Goal: Submit feedback/report problem: Submit feedback/report problem

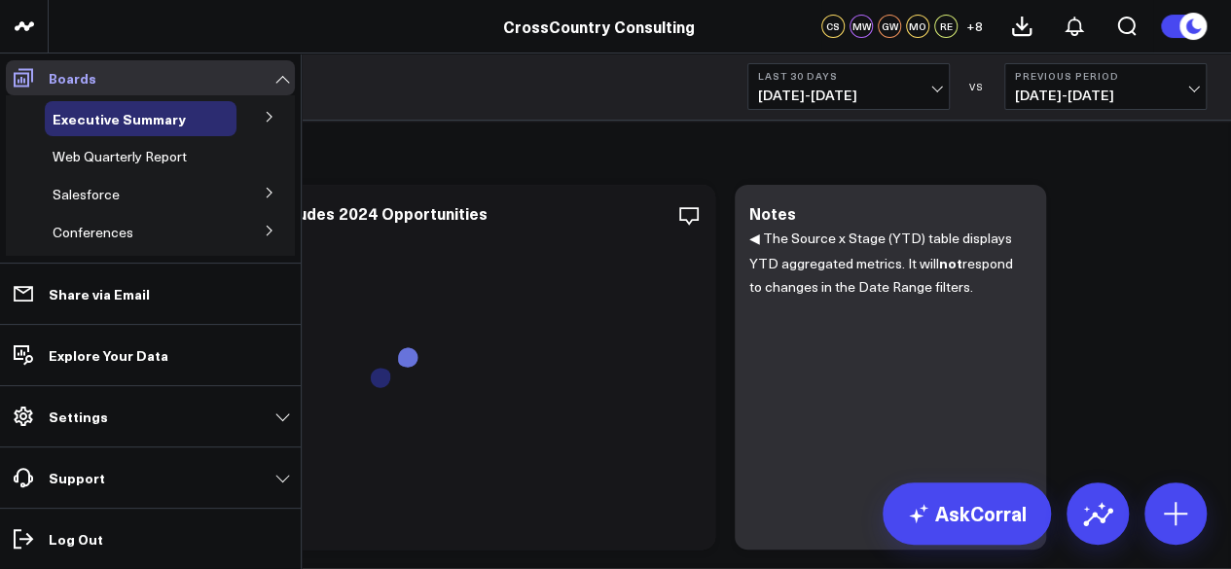
click at [35, 77] on span at bounding box center [23, 77] width 35 height 35
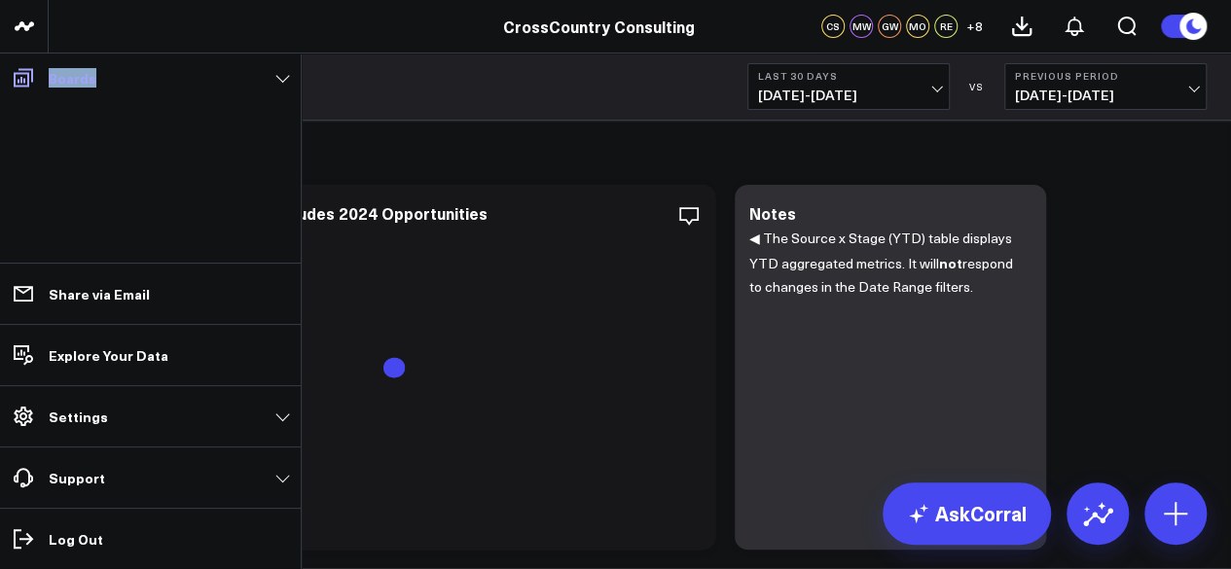
click at [35, 77] on span at bounding box center [23, 77] width 35 height 35
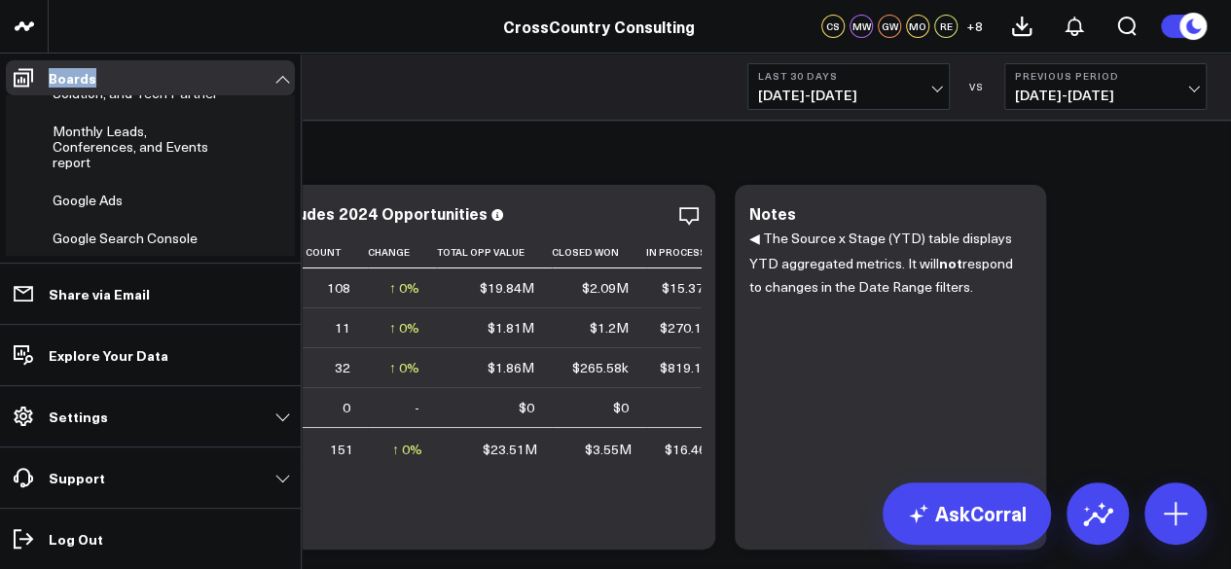
scroll to position [589, 0]
click at [103, 170] on span "Monthly Leads, Conferences, and Events report" at bounding box center [131, 146] width 156 height 50
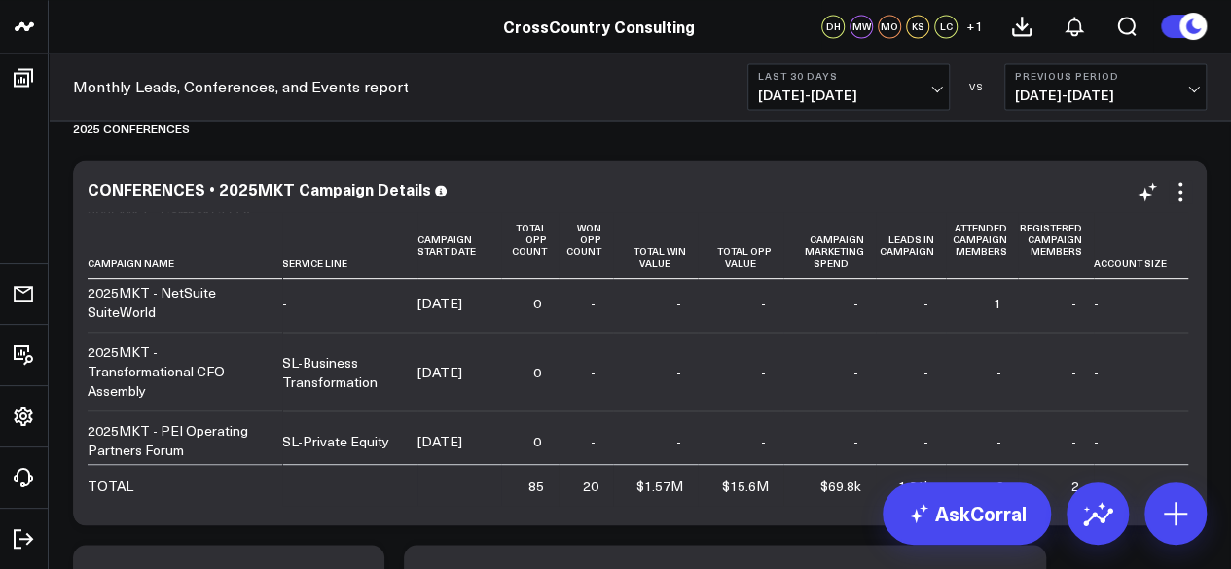
scroll to position [521, 0]
click at [887, 71] on b "Last 30 Days" at bounding box center [848, 76] width 181 height 12
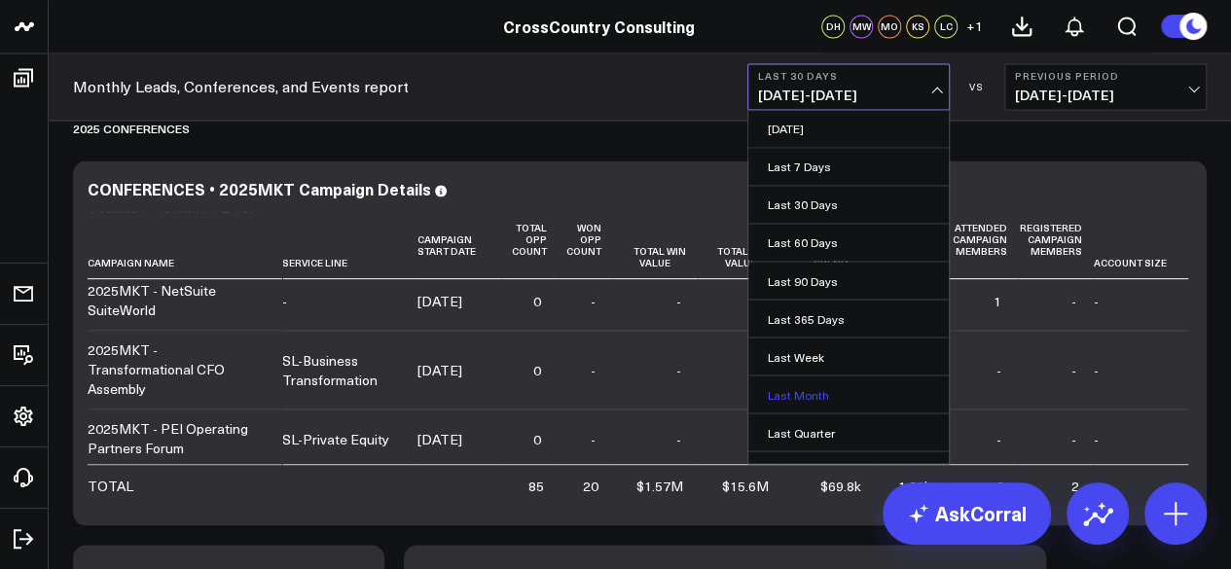
scroll to position [171, 0]
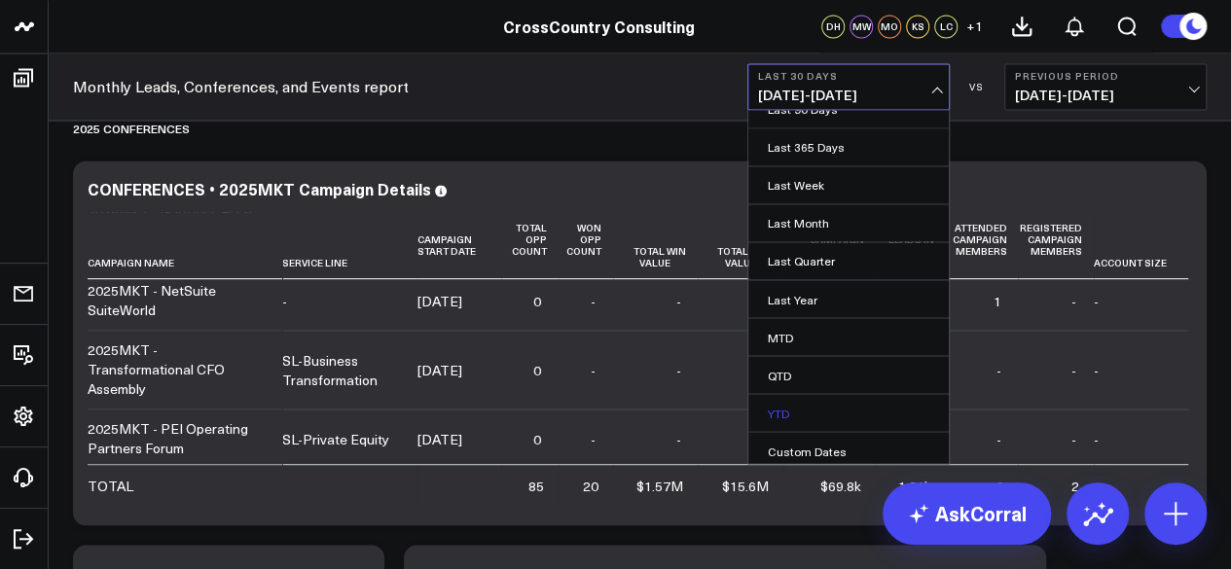
click at [826, 419] on link "YTD" at bounding box center [848, 412] width 200 height 37
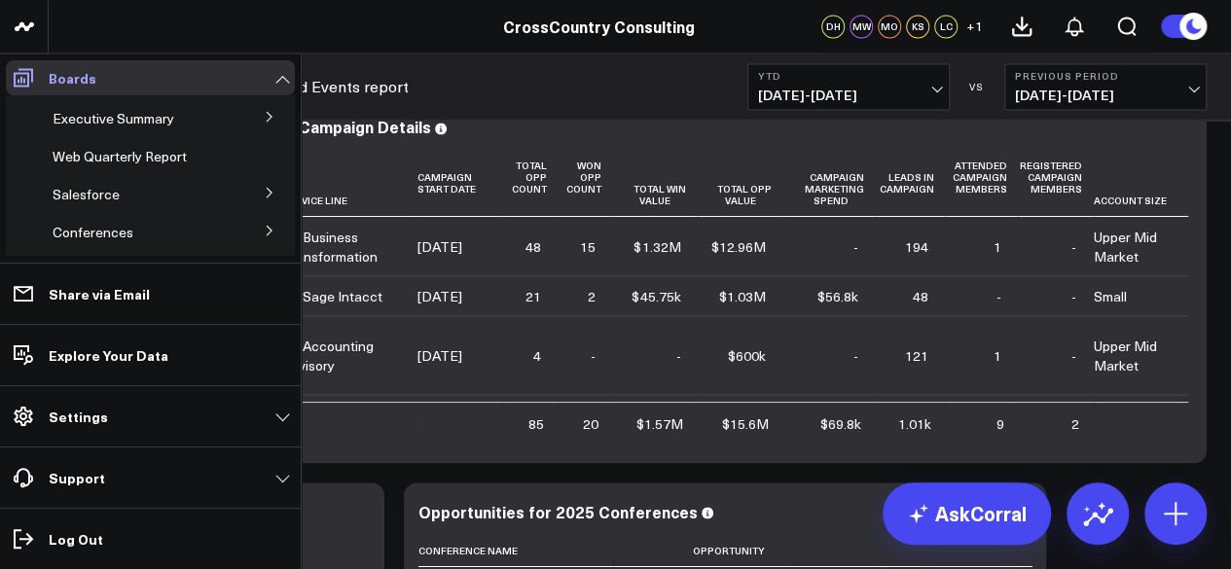
click at [41, 67] on link "Boards" at bounding box center [150, 77] width 289 height 35
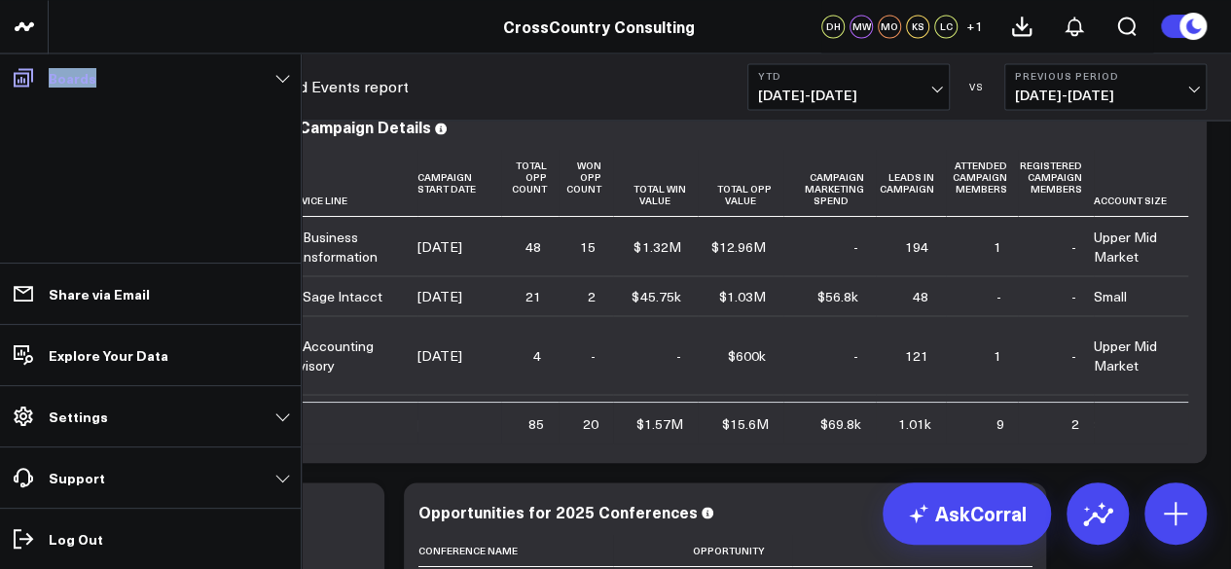
click at [41, 67] on link "Boards" at bounding box center [150, 77] width 289 height 35
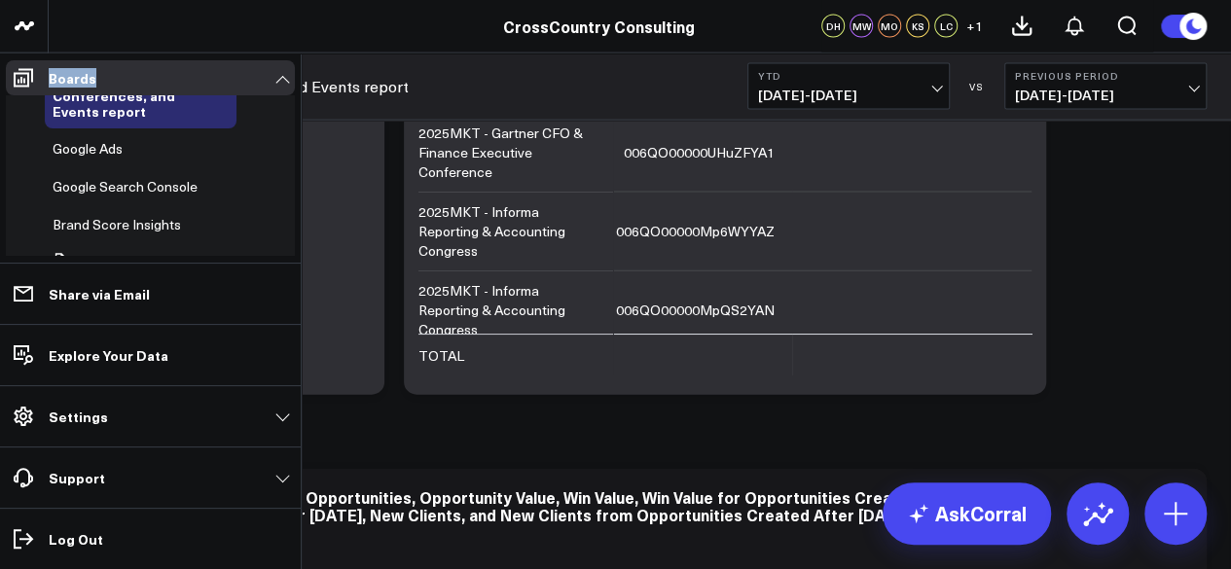
scroll to position [633, 0]
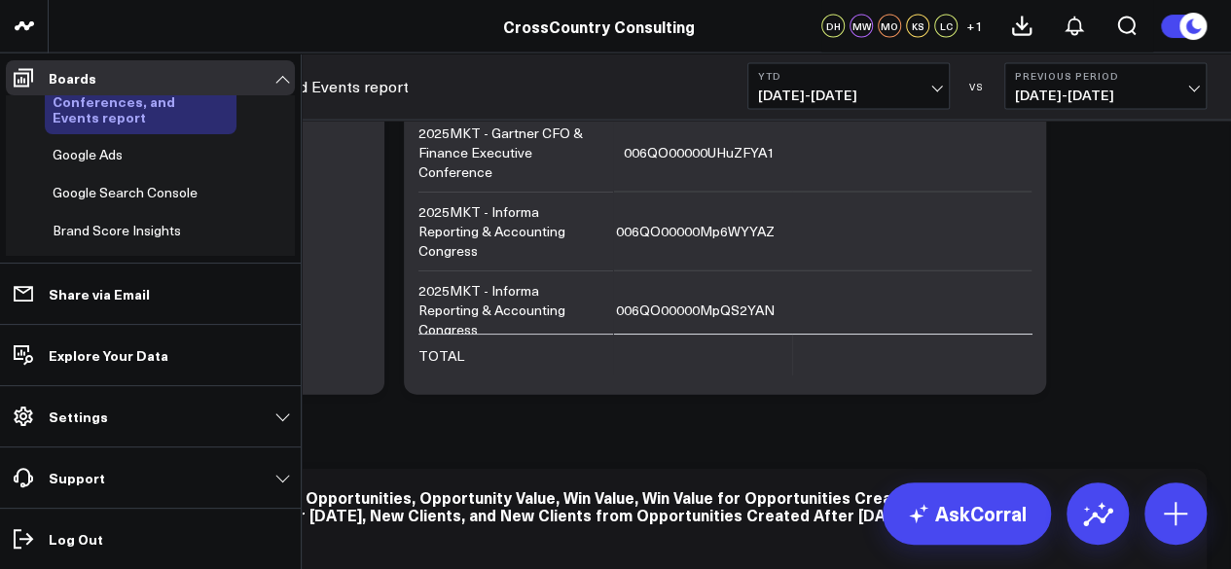
click at [106, 126] on span "Monthly Leads, Conferences, and Events report" at bounding box center [114, 101] width 123 height 51
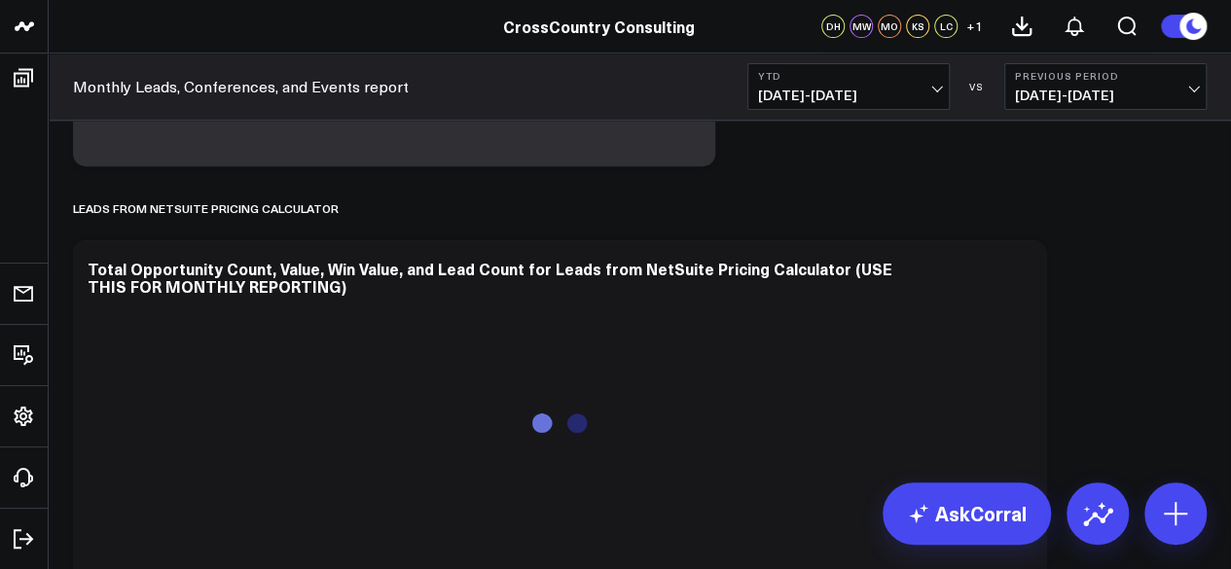
scroll to position [344, 0]
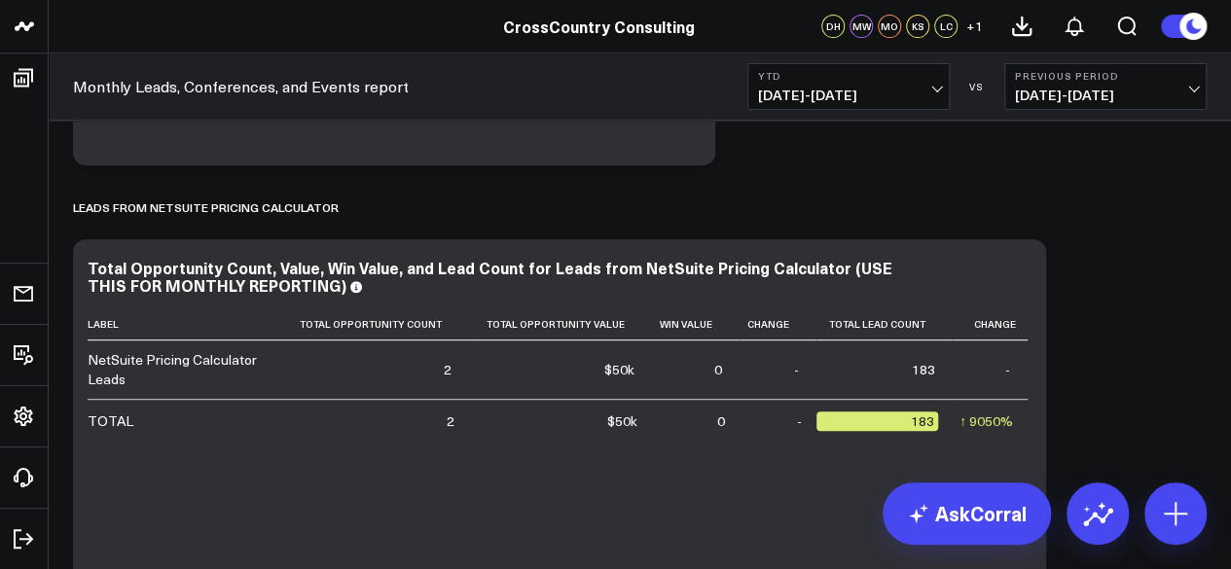
click at [847, 93] on span "01/01/25 - 08/14/25" at bounding box center [848, 96] width 181 height 16
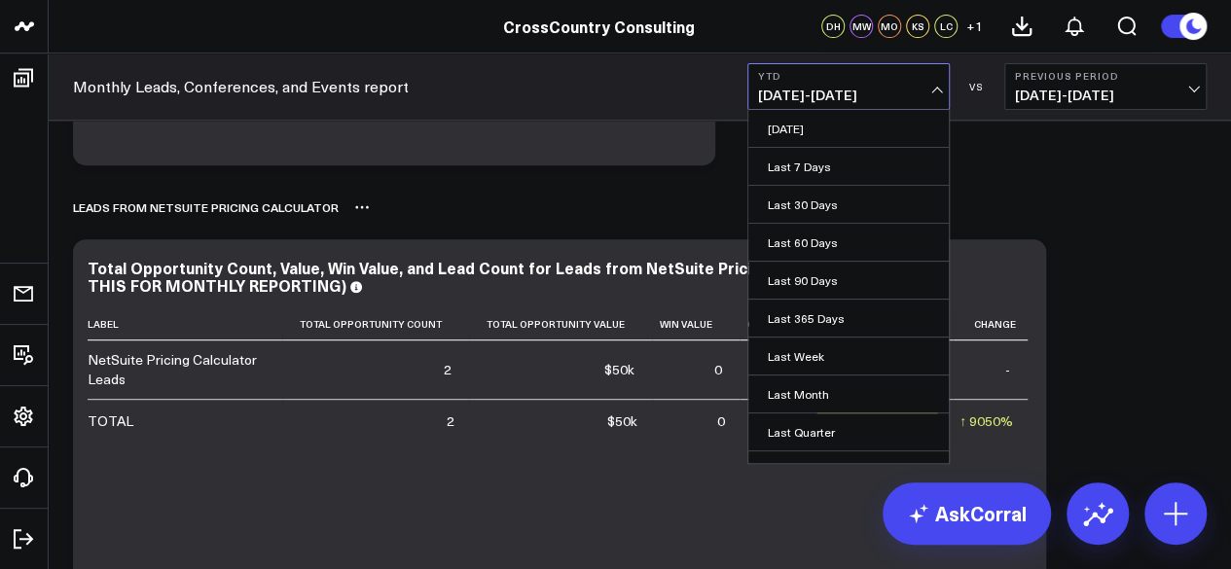
click at [1109, 203] on div "Leads from NetSuite Pricing Calculator" at bounding box center [639, 207] width 1133 height 45
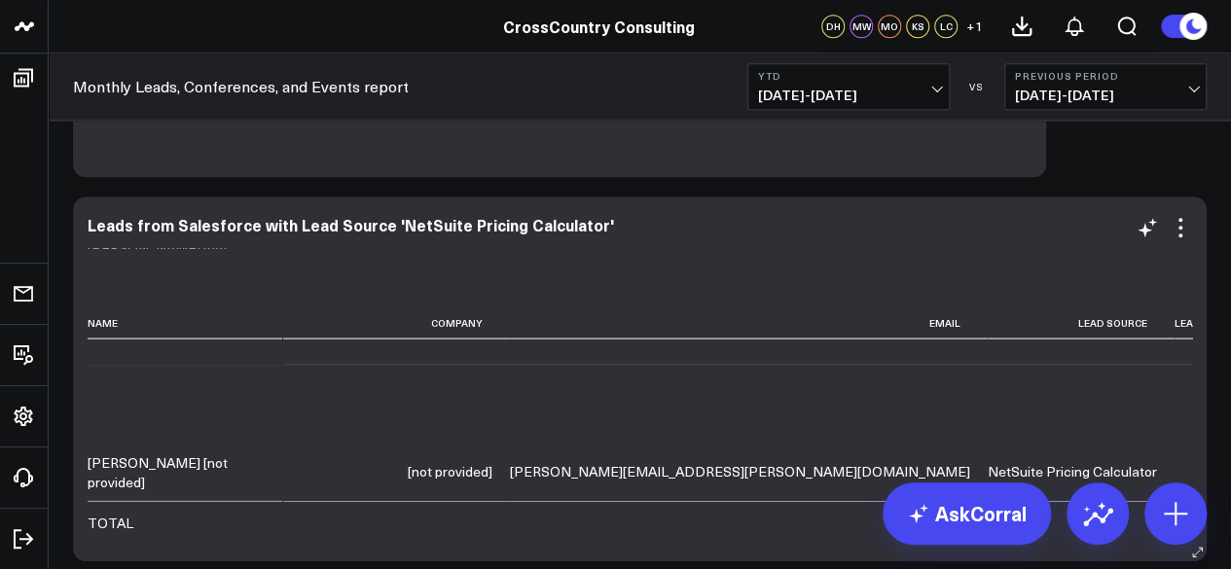
scroll to position [2124, 0]
click at [1140, 229] on icon at bounding box center [1144, 230] width 15 height 15
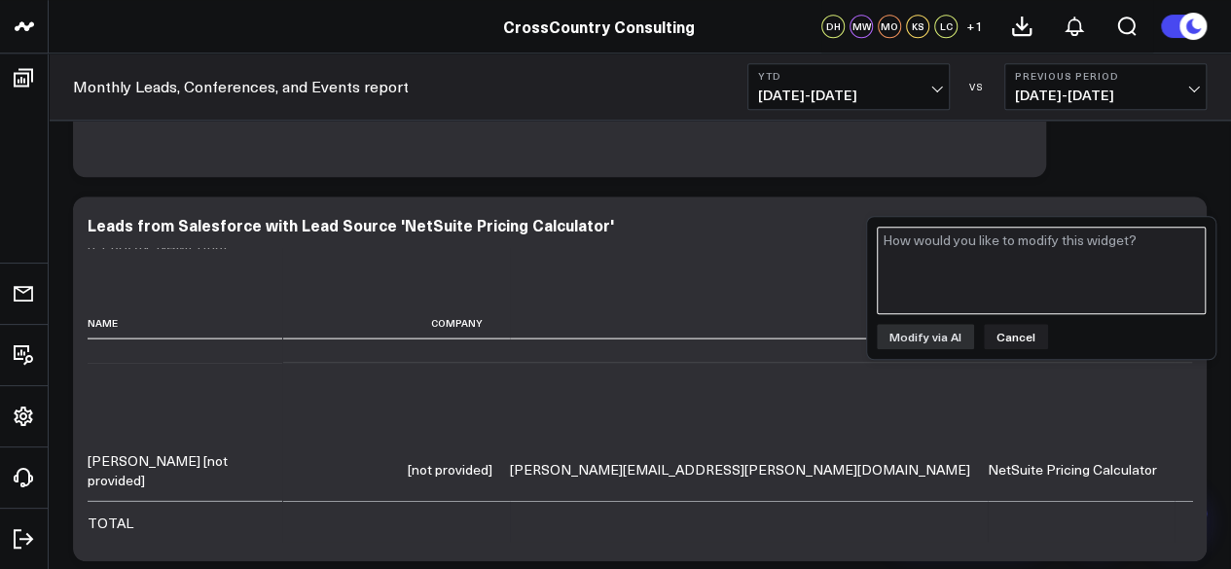
click at [1092, 249] on textarea at bounding box center [1041, 271] width 329 height 88
type textarea "please remove the lead "test test""
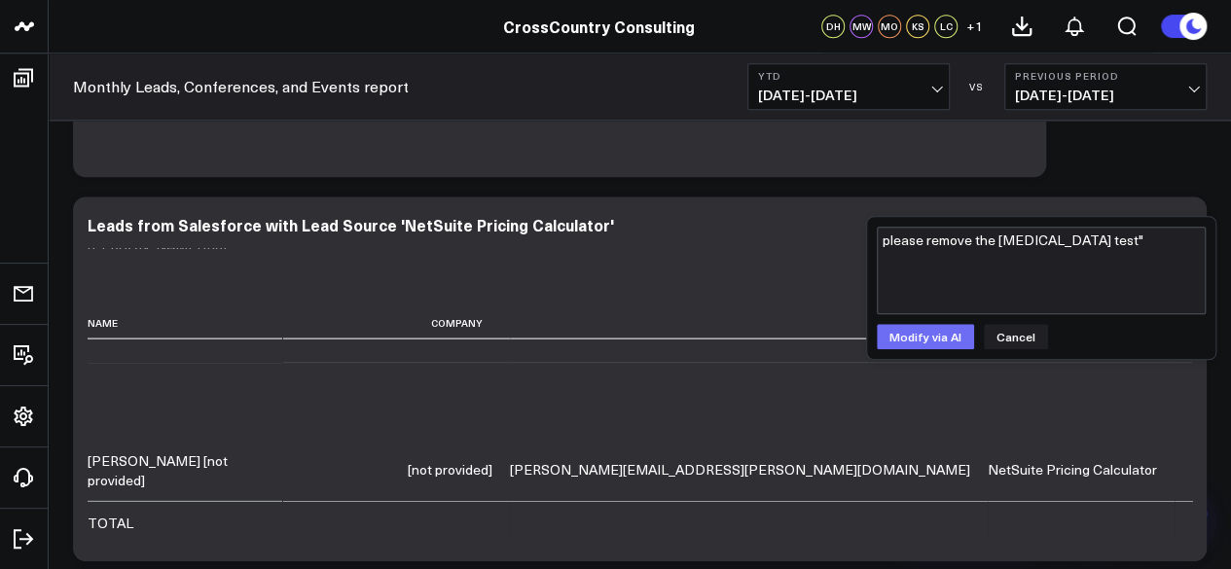
click at [937, 330] on button "Modify via AI" at bounding box center [925, 336] width 97 height 25
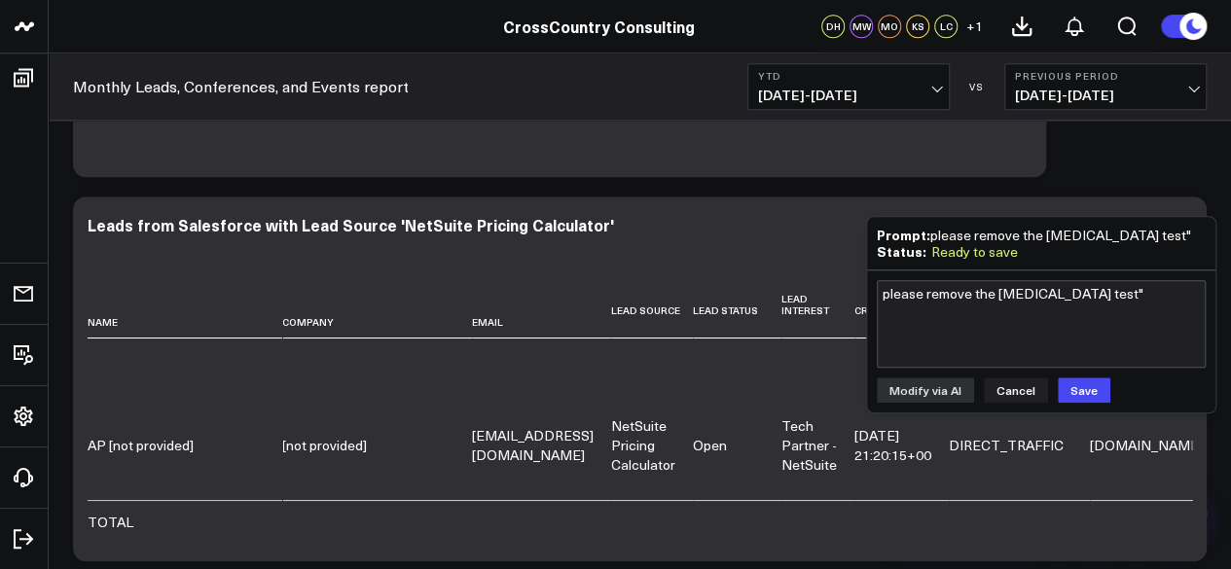
click at [1072, 402] on div "please remove the lead "test test" Modify via AI Cancel Save" at bounding box center [1041, 341] width 348 height 142
click at [1080, 384] on button "Save" at bounding box center [1084, 389] width 53 height 25
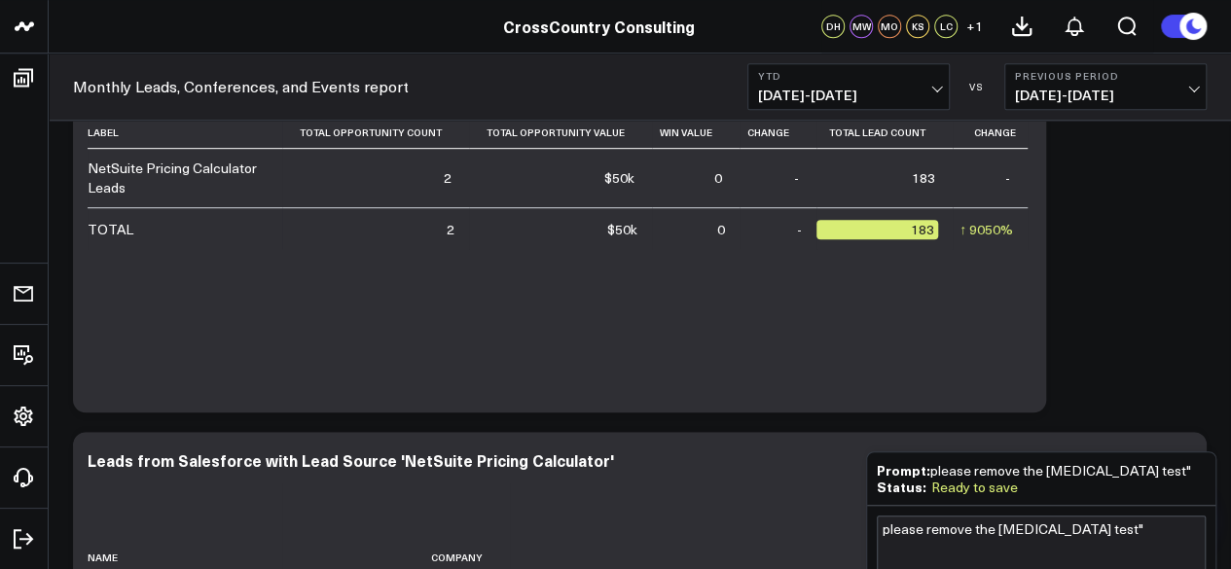
scroll to position [535, 0]
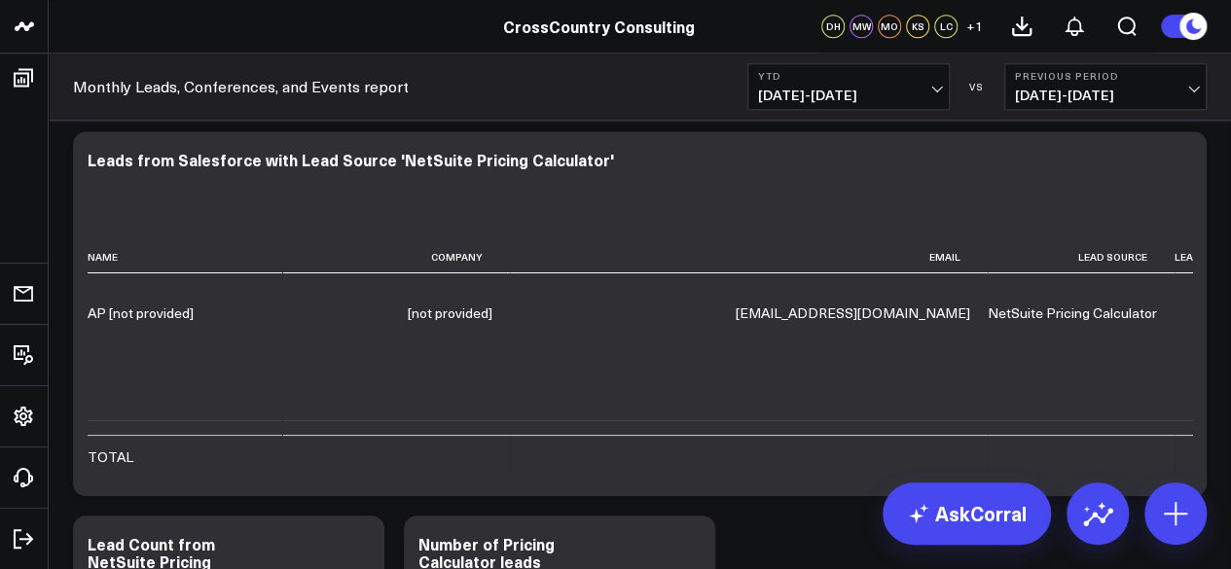
scroll to position [88, 0]
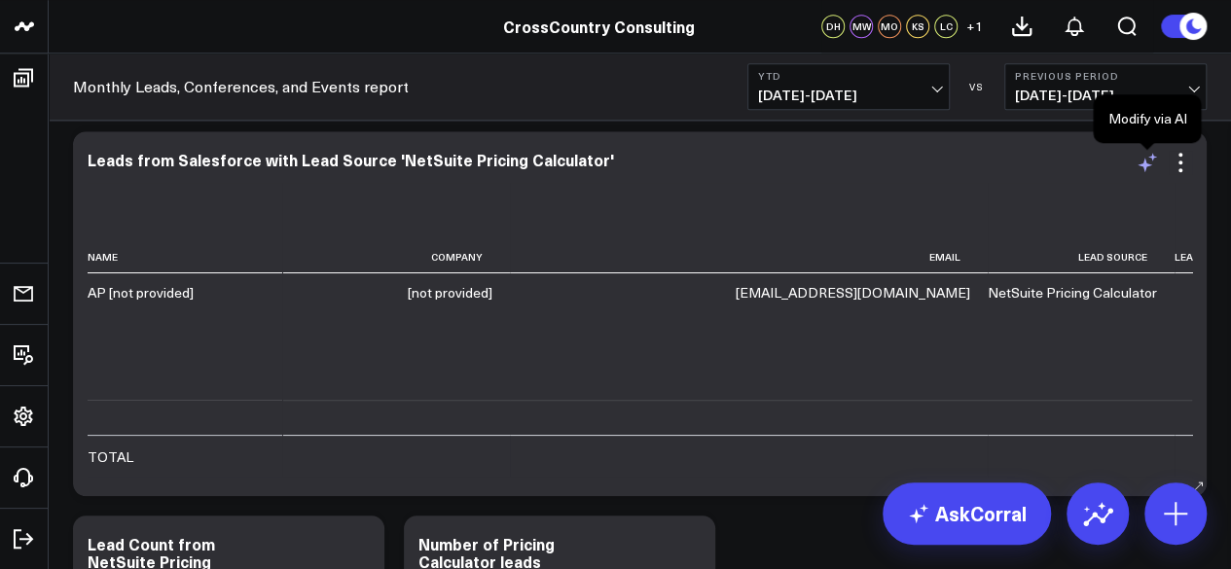
click at [1150, 157] on icon at bounding box center [1152, 157] width 9 height 8
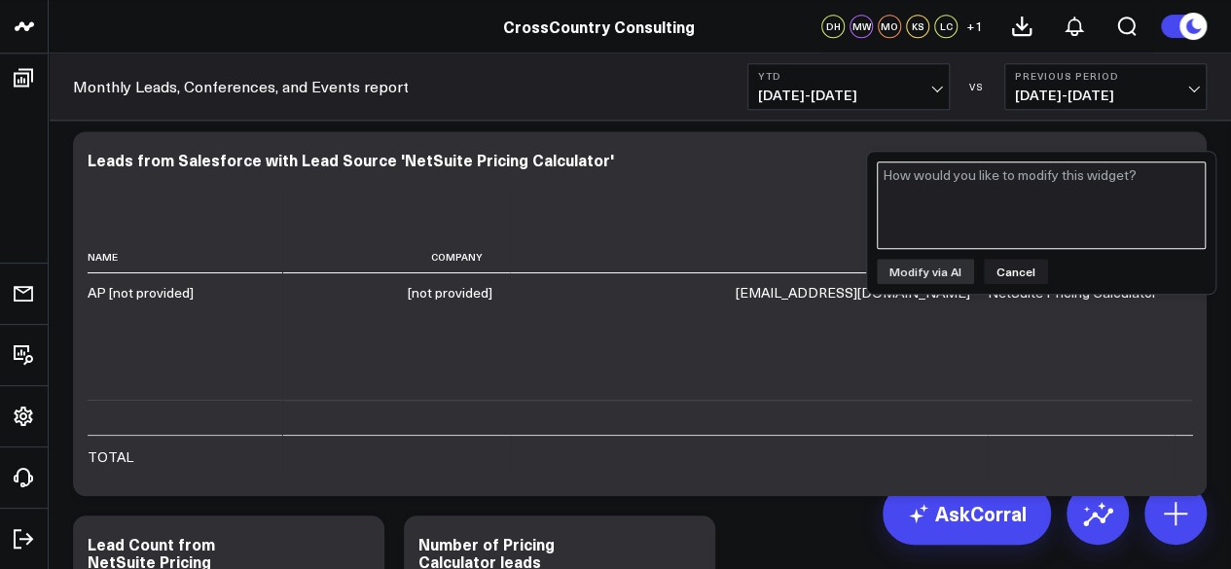
click at [1078, 186] on textarea at bounding box center [1041, 205] width 329 height 88
type textarea "Please remove the lead "test2 test2""
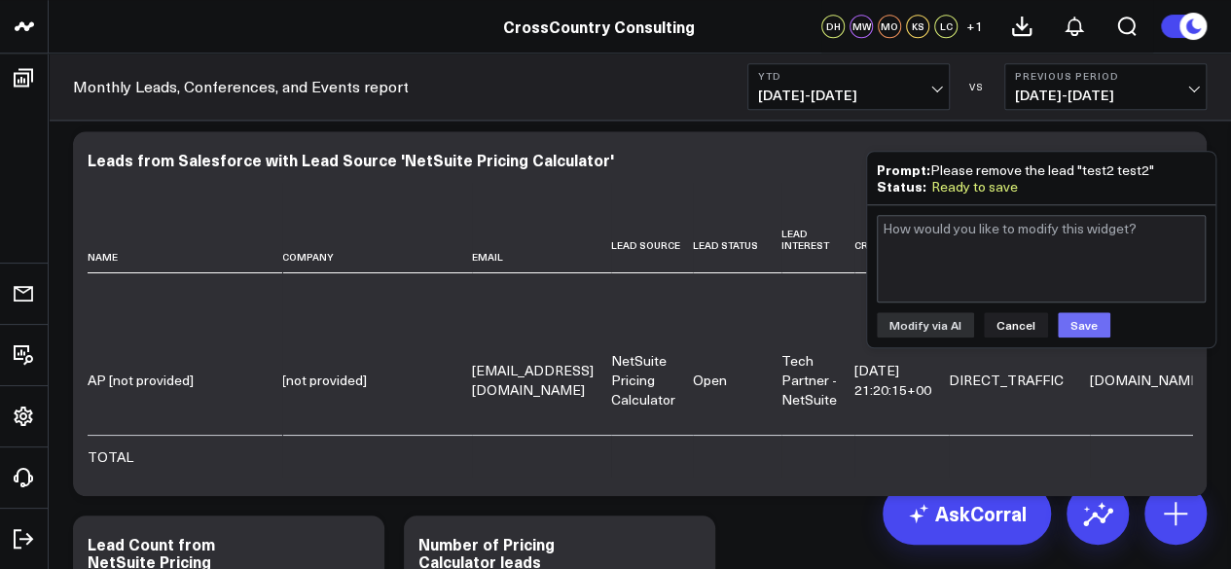
click at [1090, 320] on button "Save" at bounding box center [1084, 324] width 53 height 25
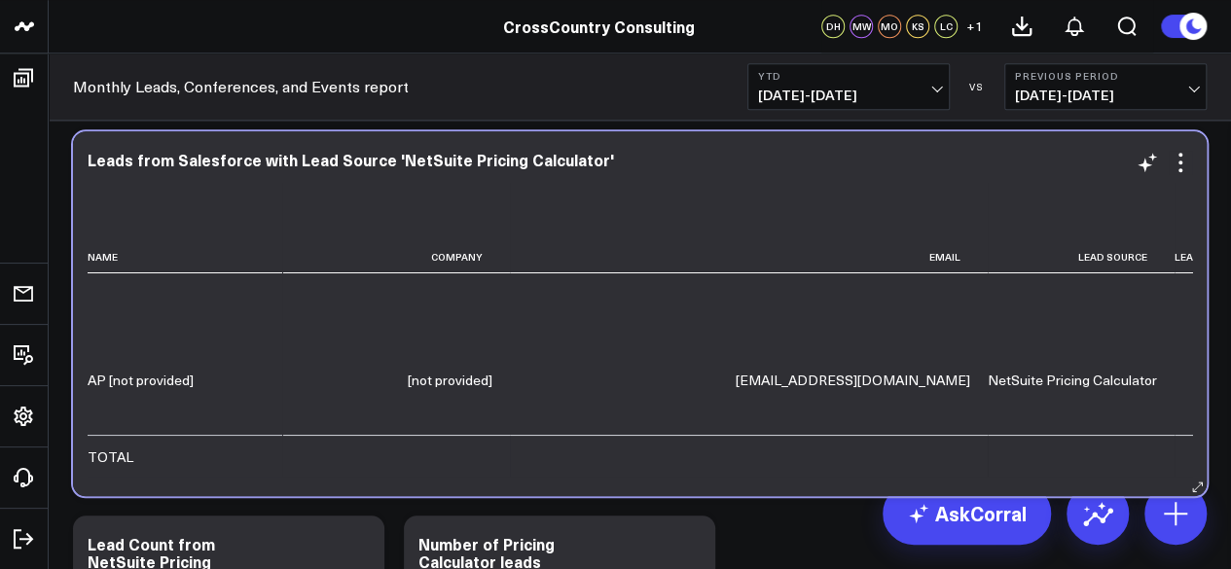
click at [646, 161] on div "Leads from Salesforce with Lead Source 'NetSuite Pricing Calculator'" at bounding box center [640, 160] width 1104 height 18
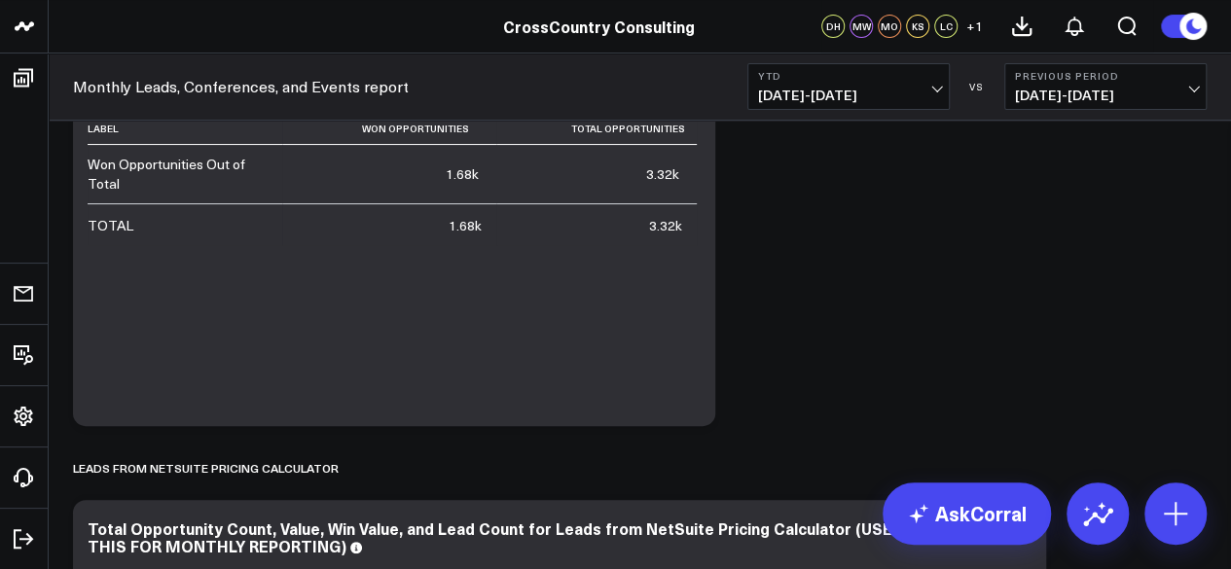
scroll to position [92, 0]
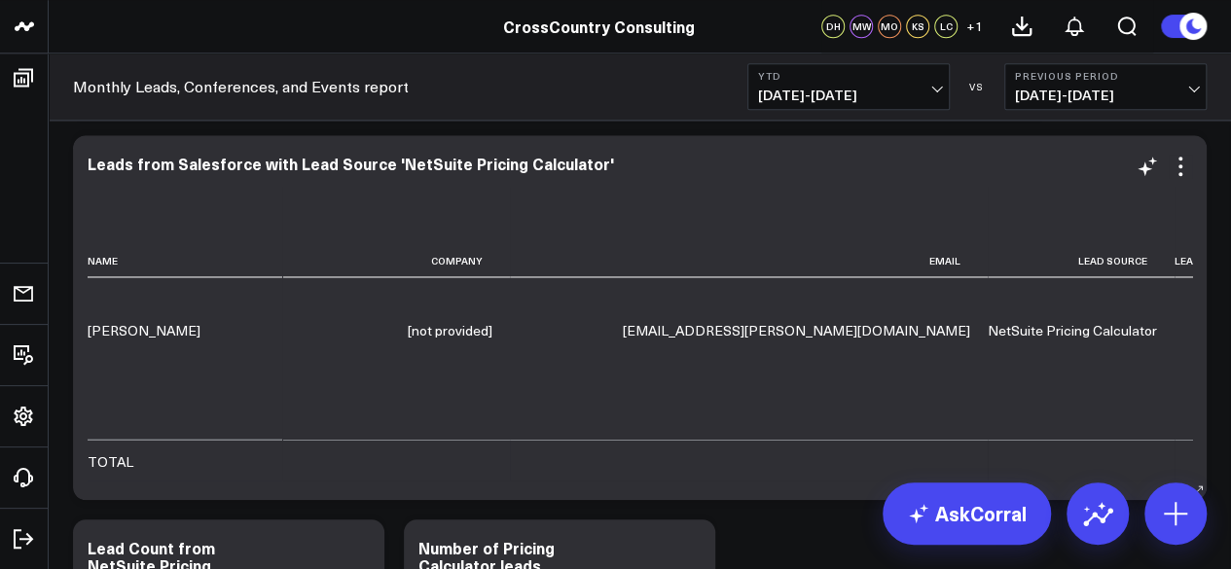
scroll to position [1655, 0]
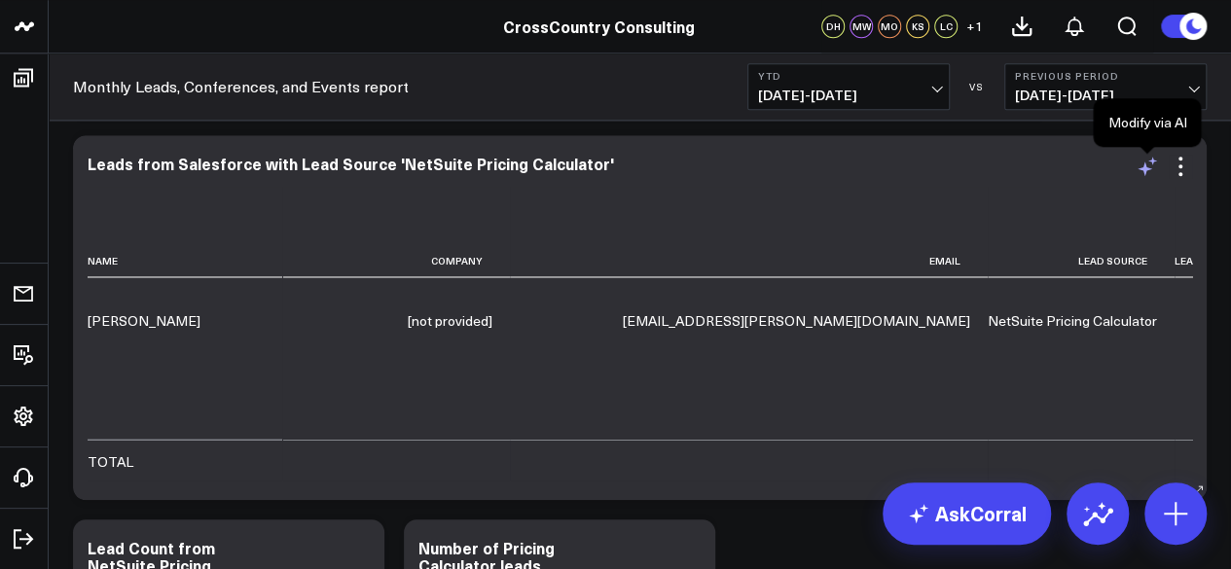
click at [1148, 161] on icon at bounding box center [1146, 166] width 23 height 23
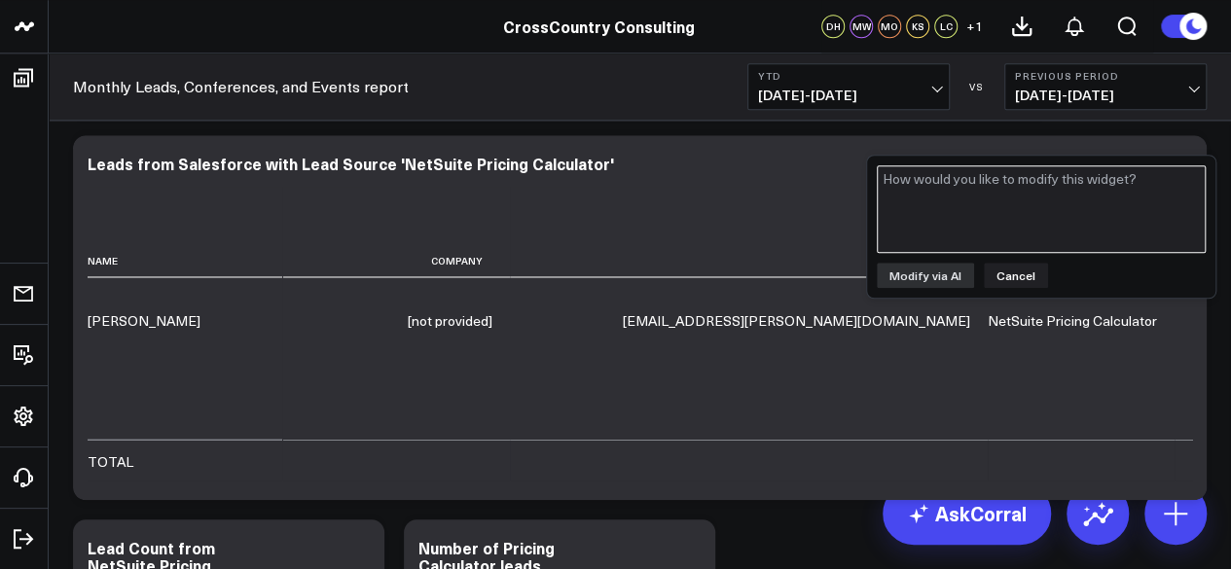
click at [983, 188] on textarea at bounding box center [1041, 209] width 329 height 88
paste textarea "TestLead TestLead"
type textarea "Please remove TestLead TestLead from this widget"
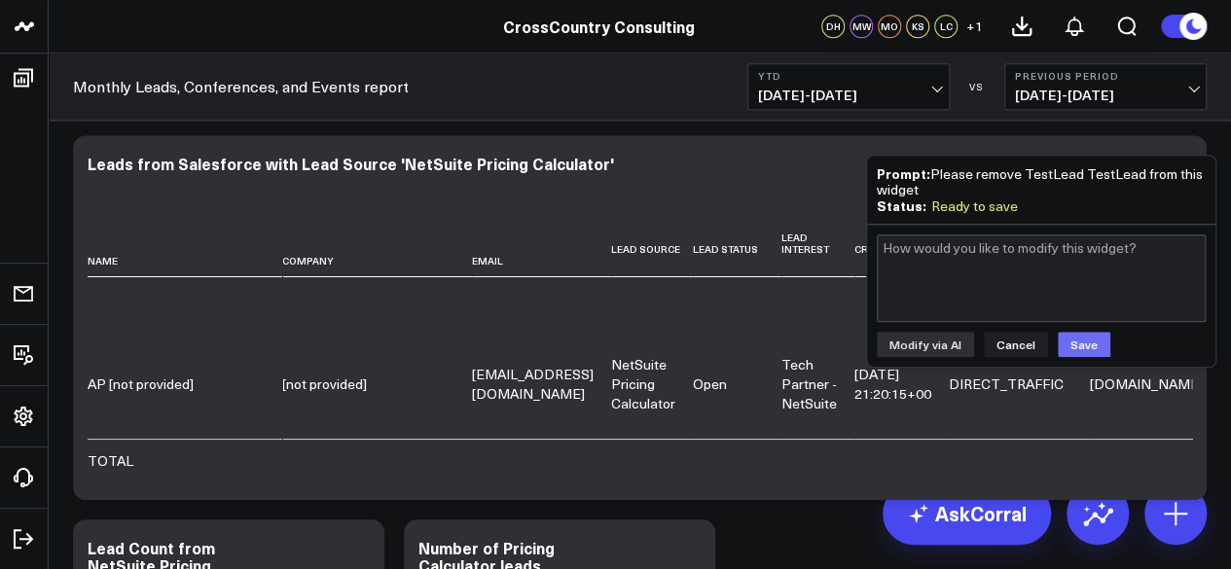
click at [1072, 332] on button "Save" at bounding box center [1084, 344] width 53 height 25
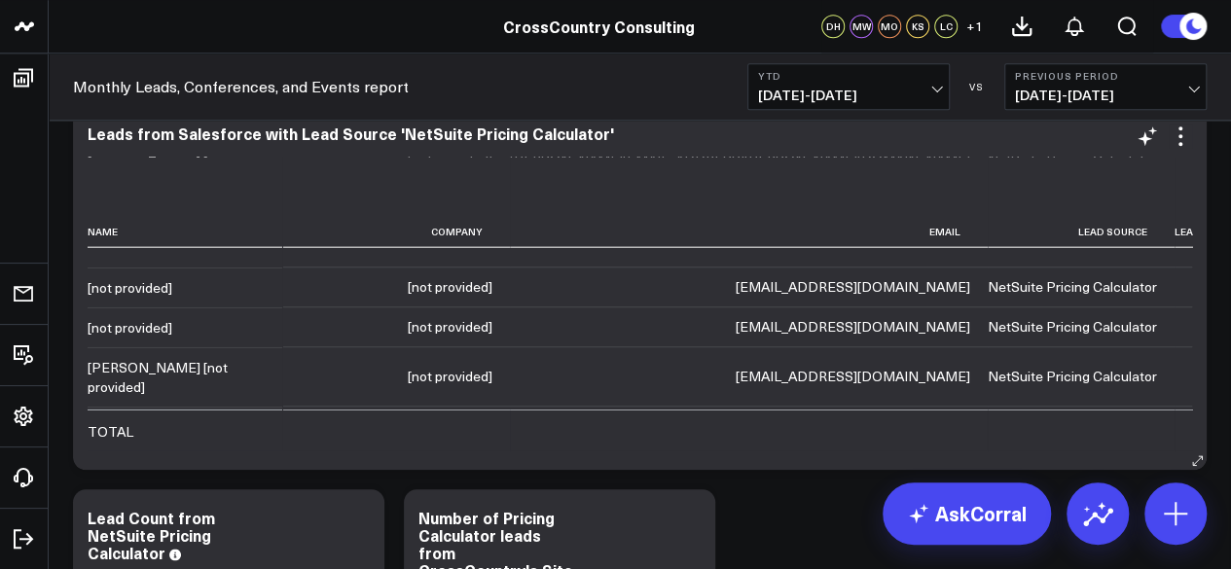
scroll to position [2342, 0]
click at [1177, 132] on icon at bounding box center [1179, 136] width 23 height 23
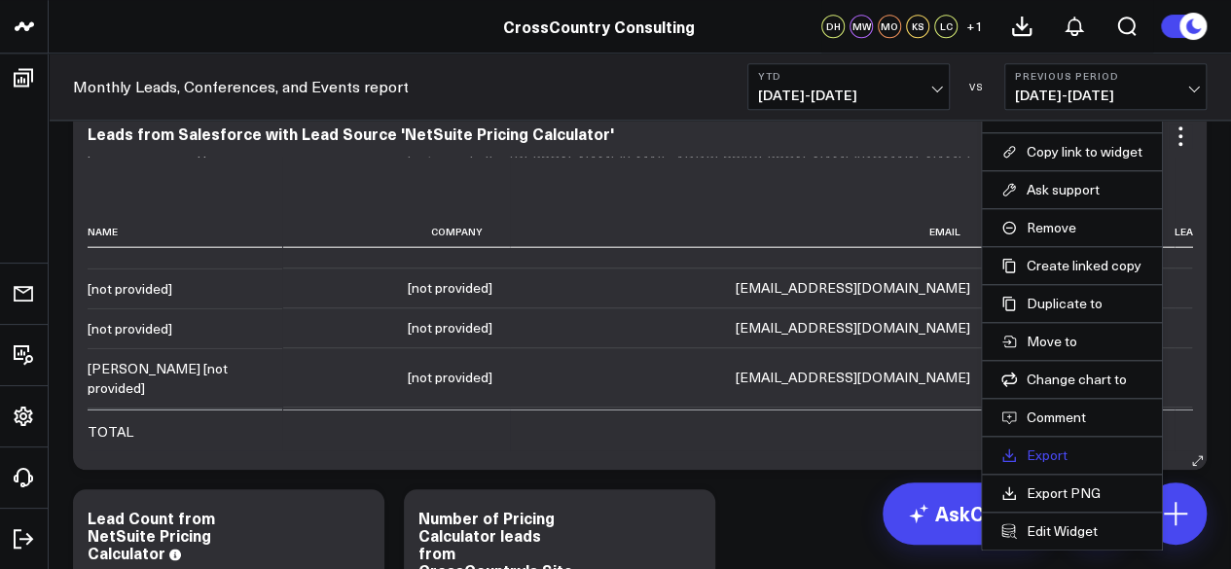
click at [1046, 453] on link "Export" at bounding box center [1071, 456] width 141 height 18
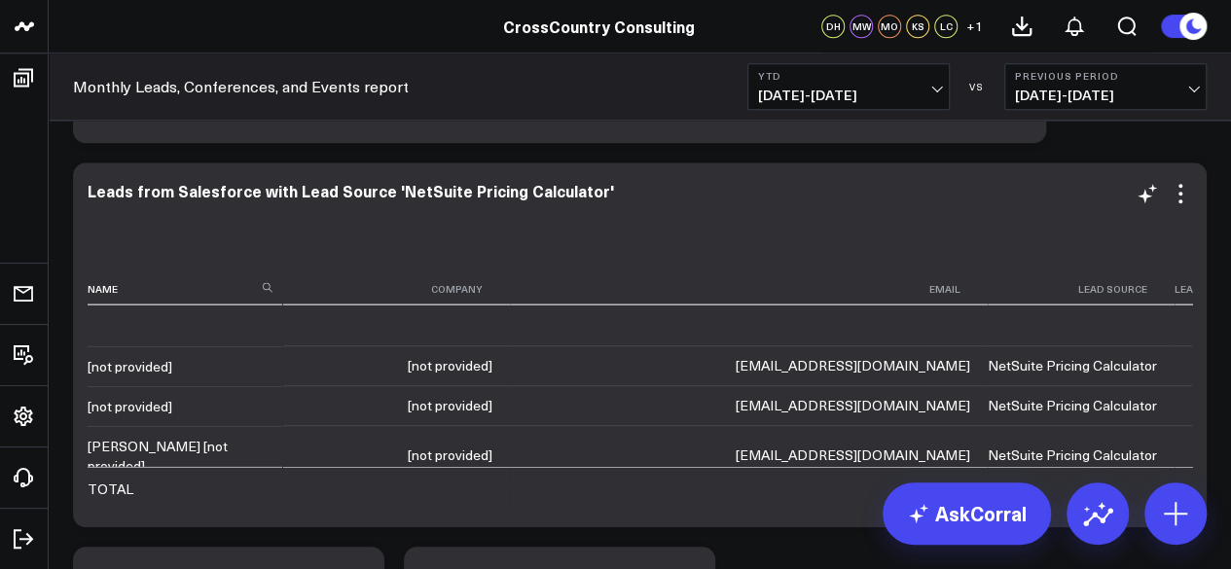
scroll to position [2322, 0]
click at [1160, 199] on div "Modify via AI Copy link to widget Ask support Remove Create linked copy Executi…" at bounding box center [1163, 193] width 56 height 23
click at [1156, 197] on icon at bounding box center [1146, 193] width 23 height 23
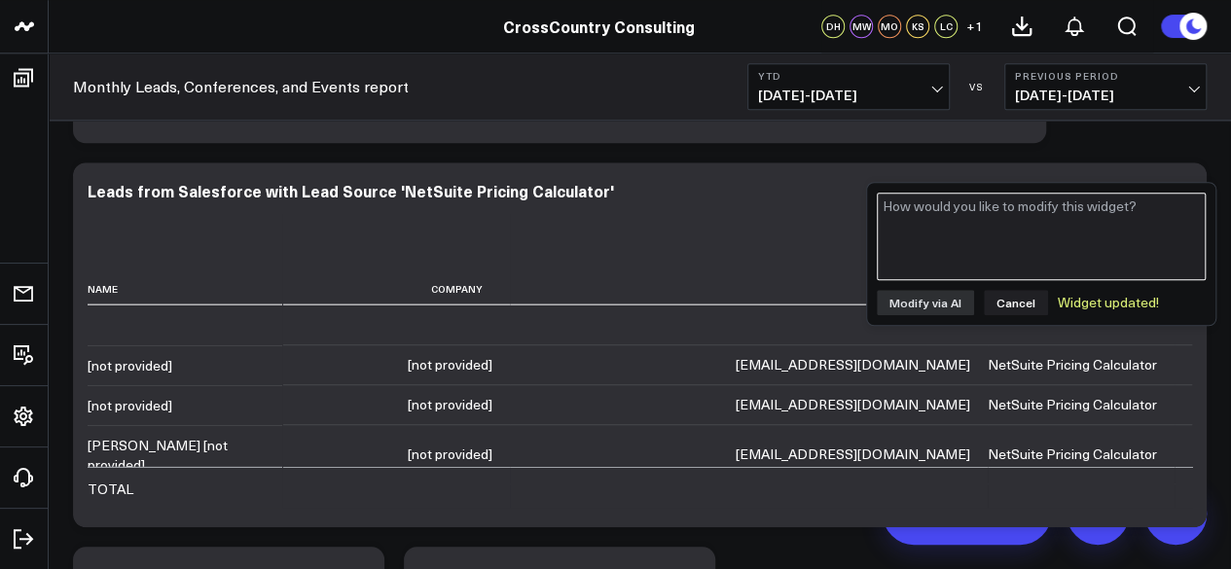
click at [1025, 223] on textarea at bounding box center [1041, 237] width 329 height 88
paste textarea "Test Test"
type textarea "could you remove the lead "Test Test""
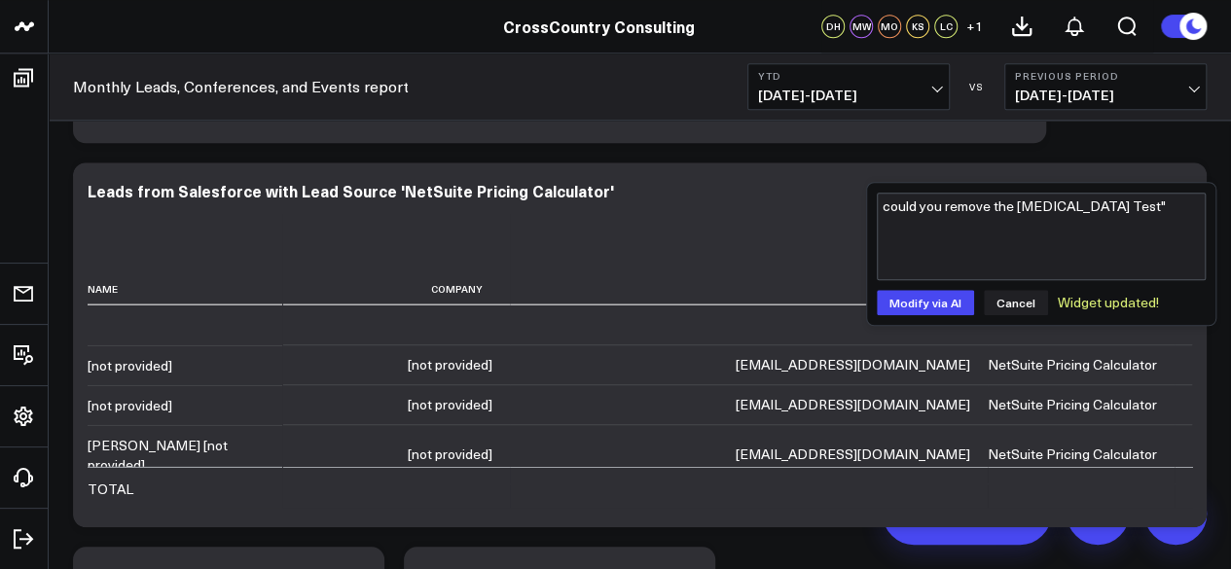
click at [928, 284] on div "could you remove the lead "Test Test" Modify via AI Cancel Widget updated!" at bounding box center [1041, 254] width 348 height 142
click at [926, 296] on button "Modify via AI" at bounding box center [925, 302] width 97 height 25
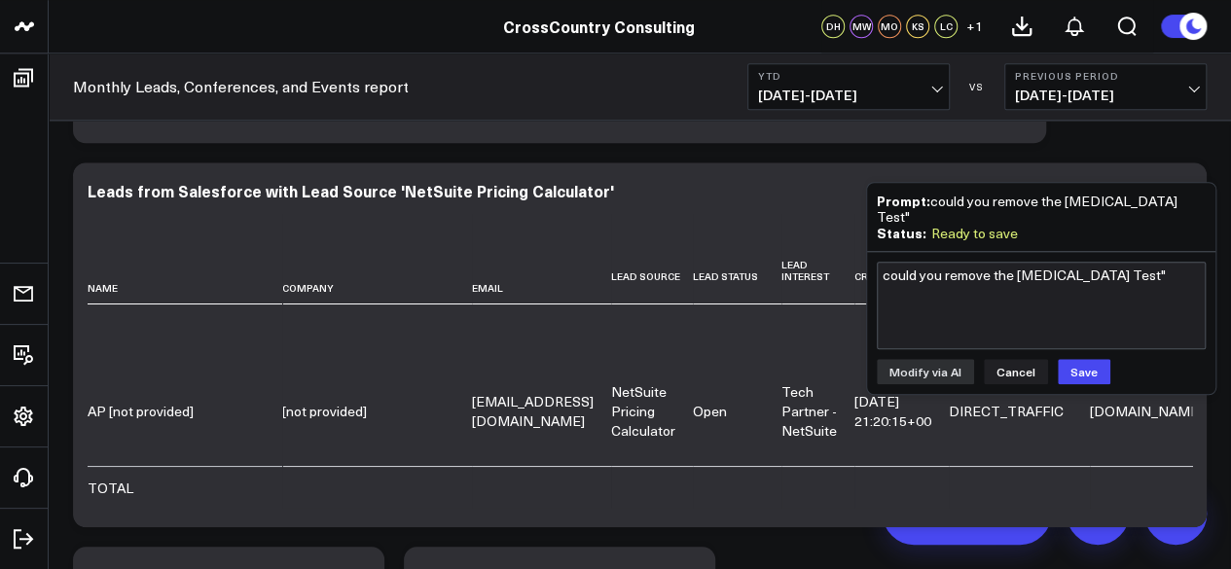
click at [1083, 367] on div "could you remove the lead "Test Test" Modify via AI Cancel Save" at bounding box center [1041, 323] width 348 height 142
click at [1091, 359] on button "Save" at bounding box center [1084, 371] width 53 height 25
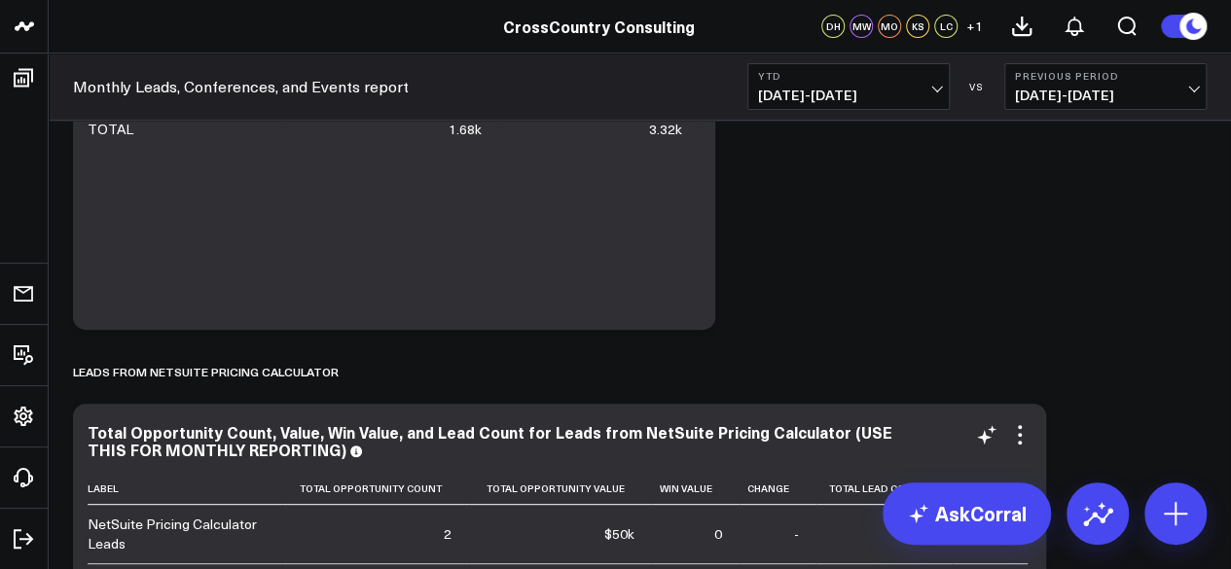
scroll to position [0, 0]
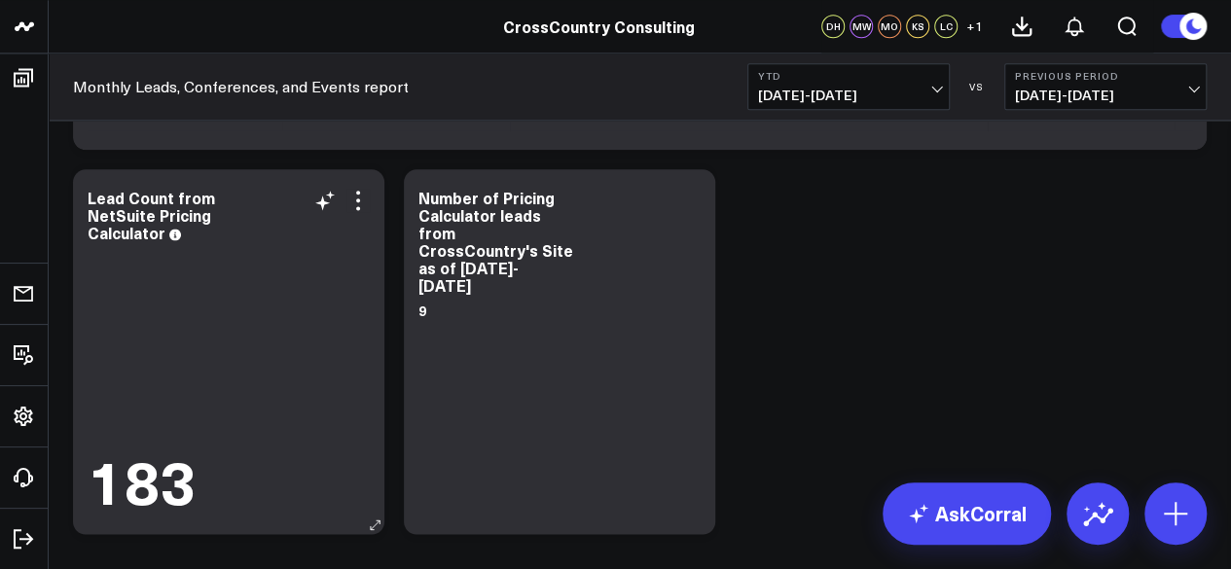
scroll to position [1184, 0]
click at [359, 205] on icon at bounding box center [358, 207] width 4 height 4
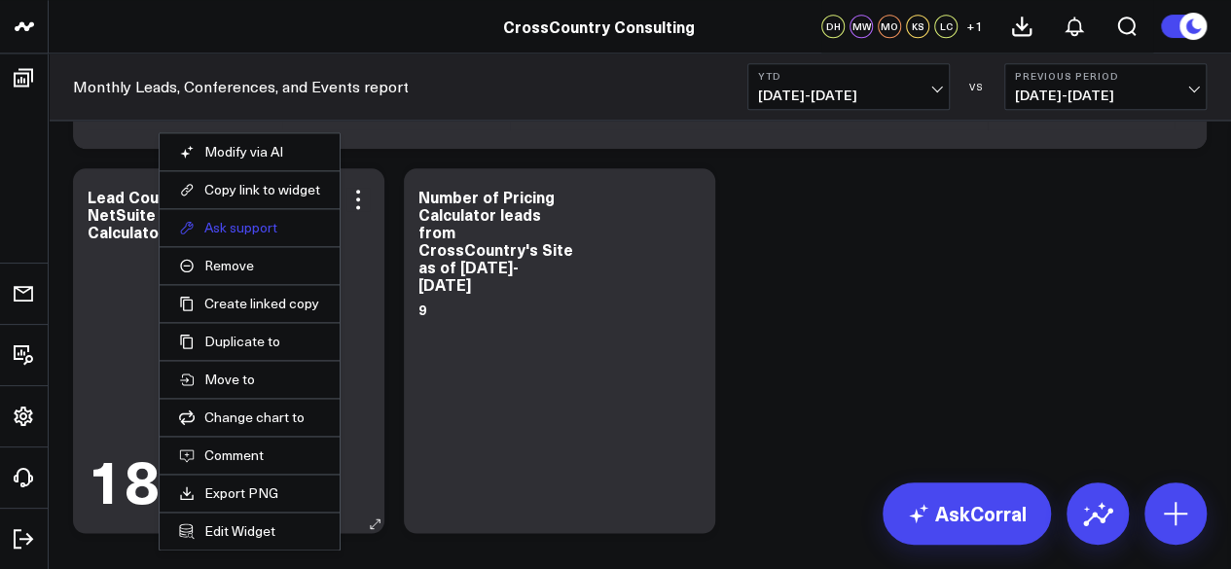
click at [269, 223] on button "Ask support" at bounding box center [249, 228] width 141 height 18
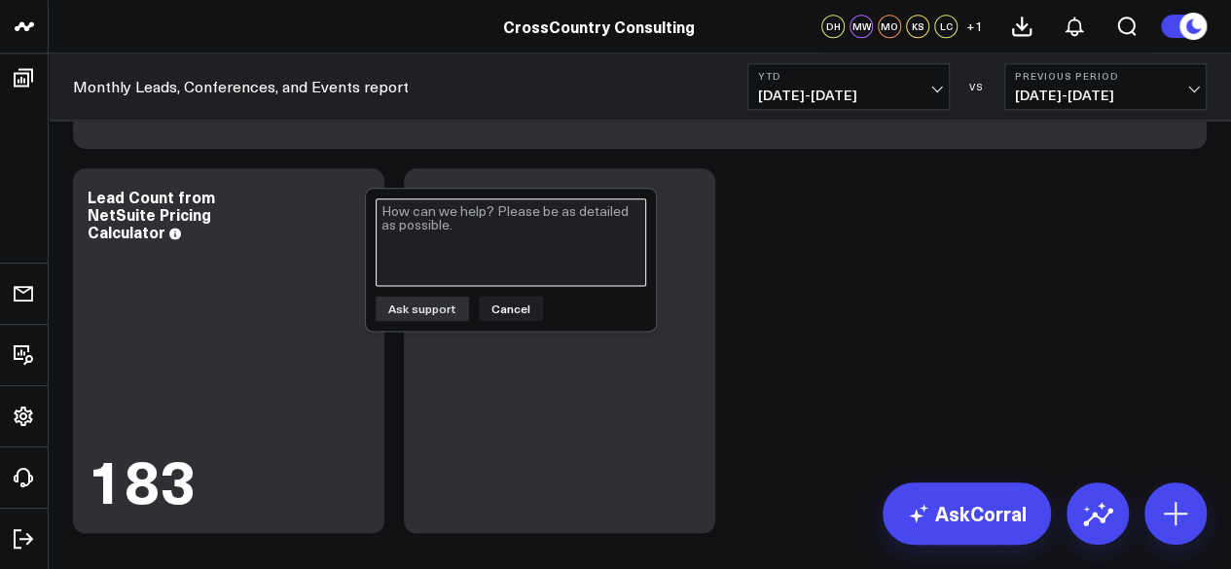
click at [448, 260] on textarea at bounding box center [511, 242] width 270 height 88
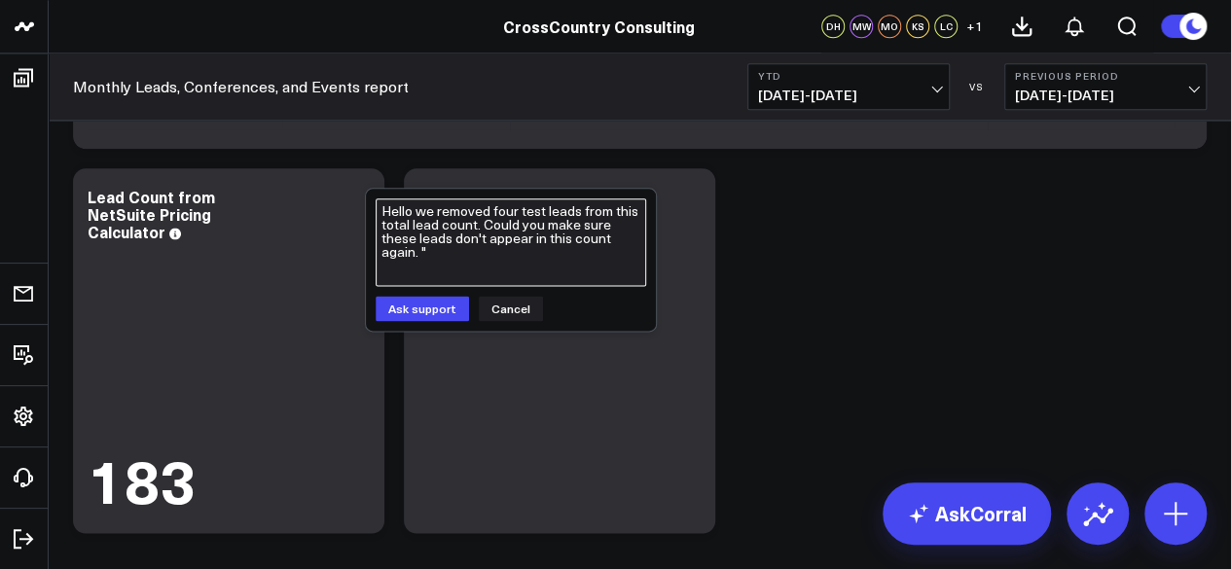
paste textarea "Test2 Test2"
paste textarea "TestLead TestLead"
paste textarea "test test"
paste textarea "Test Test"
click at [412, 255] on textarea "Hello we removed four test leads from this total lead count. Could you make sur…" at bounding box center [511, 242] width 270 height 88
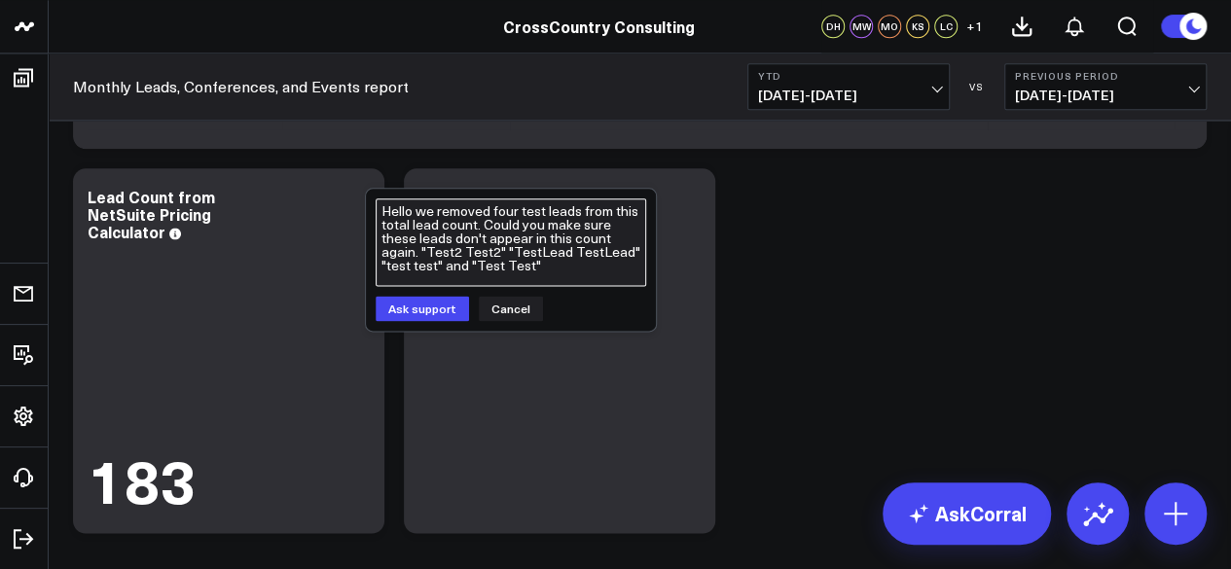
click at [415, 254] on textarea "Hello we removed four test leads from this total lead count. Could you make sur…" at bounding box center [511, 242] width 270 height 88
type textarea "Hello we removed four test leads from this total lead count. Could you make sur…"
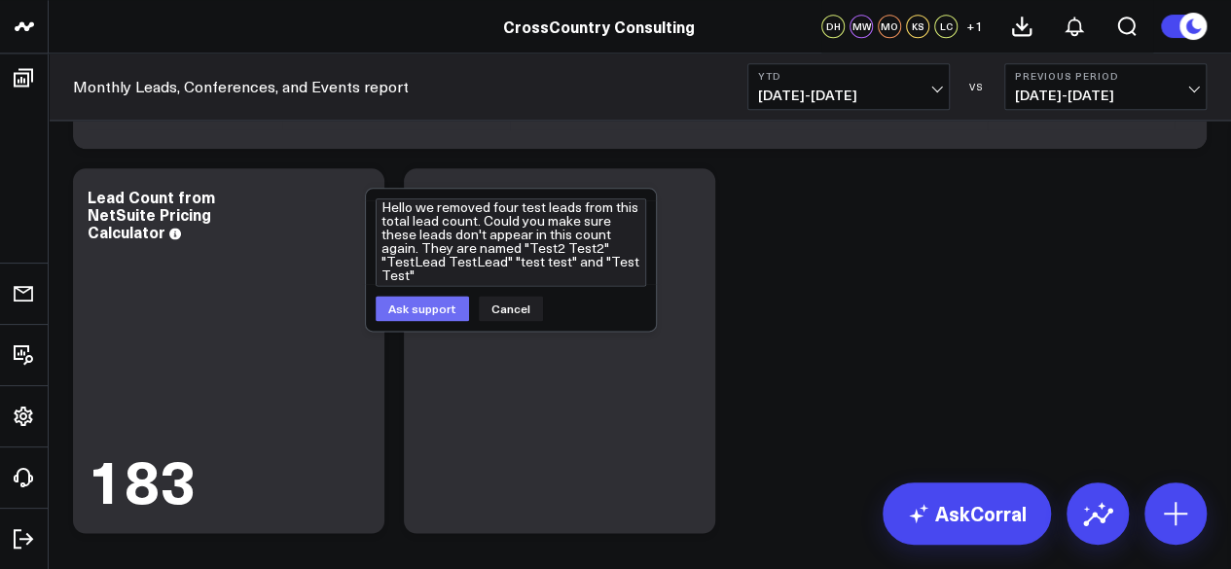
click at [404, 313] on button "Ask support" at bounding box center [422, 308] width 93 height 25
